Goal: Book appointment/travel/reservation

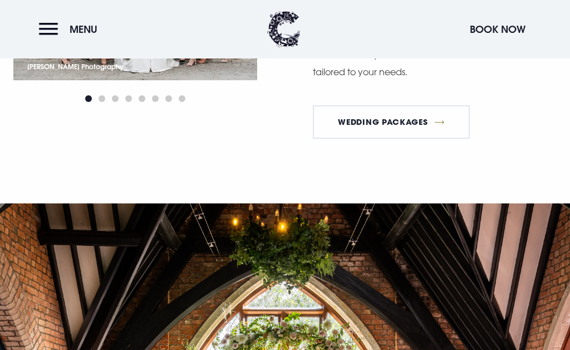
scroll to position [1262, 0]
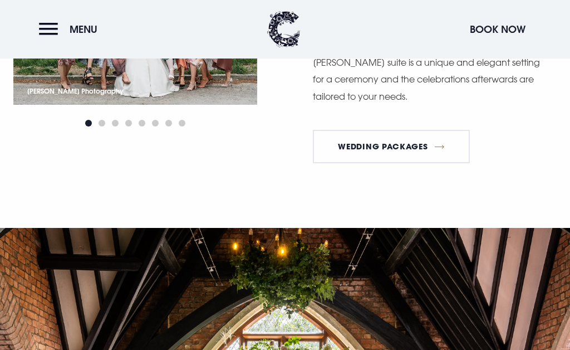
click at [389, 133] on link "Wedding Packages" at bounding box center [391, 146] width 157 height 33
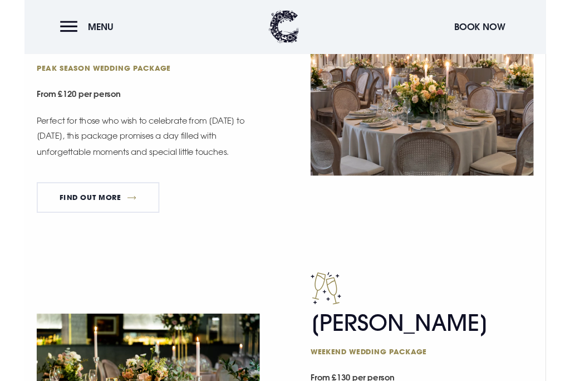
scroll to position [729, 0]
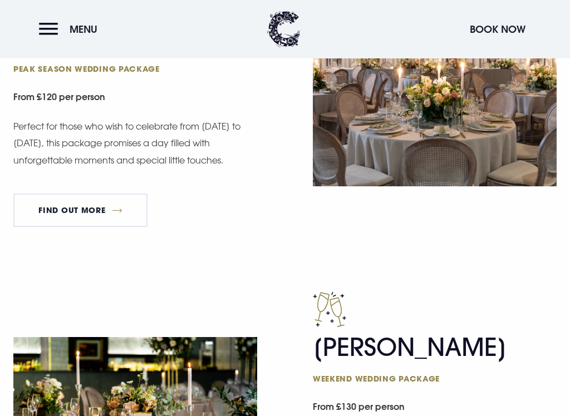
click at [79, 202] on link "FIND OUT MORE" at bounding box center [80, 210] width 134 height 33
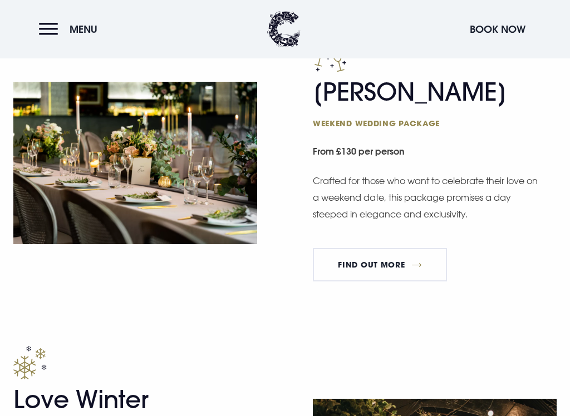
scroll to position [986, 0]
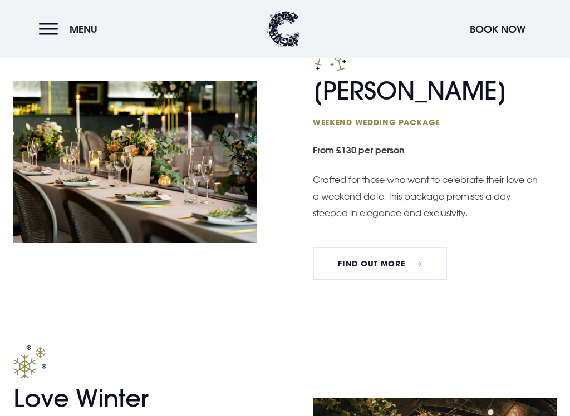
click at [381, 269] on link "FIND OUT MORE" at bounding box center [380, 263] width 134 height 33
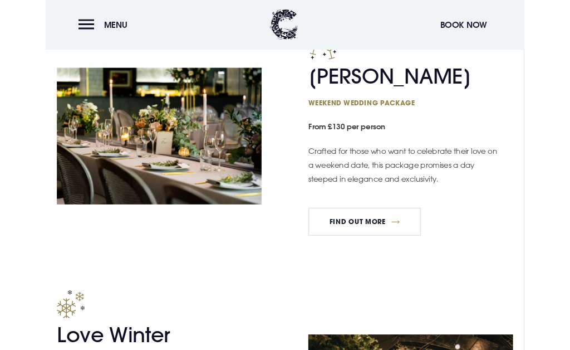
scroll to position [1022, 0]
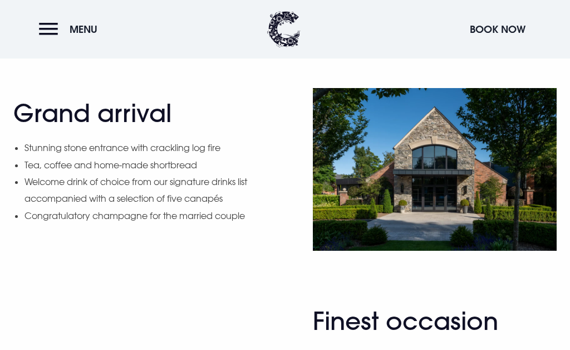
scroll to position [617, 0]
